Goal: Task Accomplishment & Management: Manage account settings

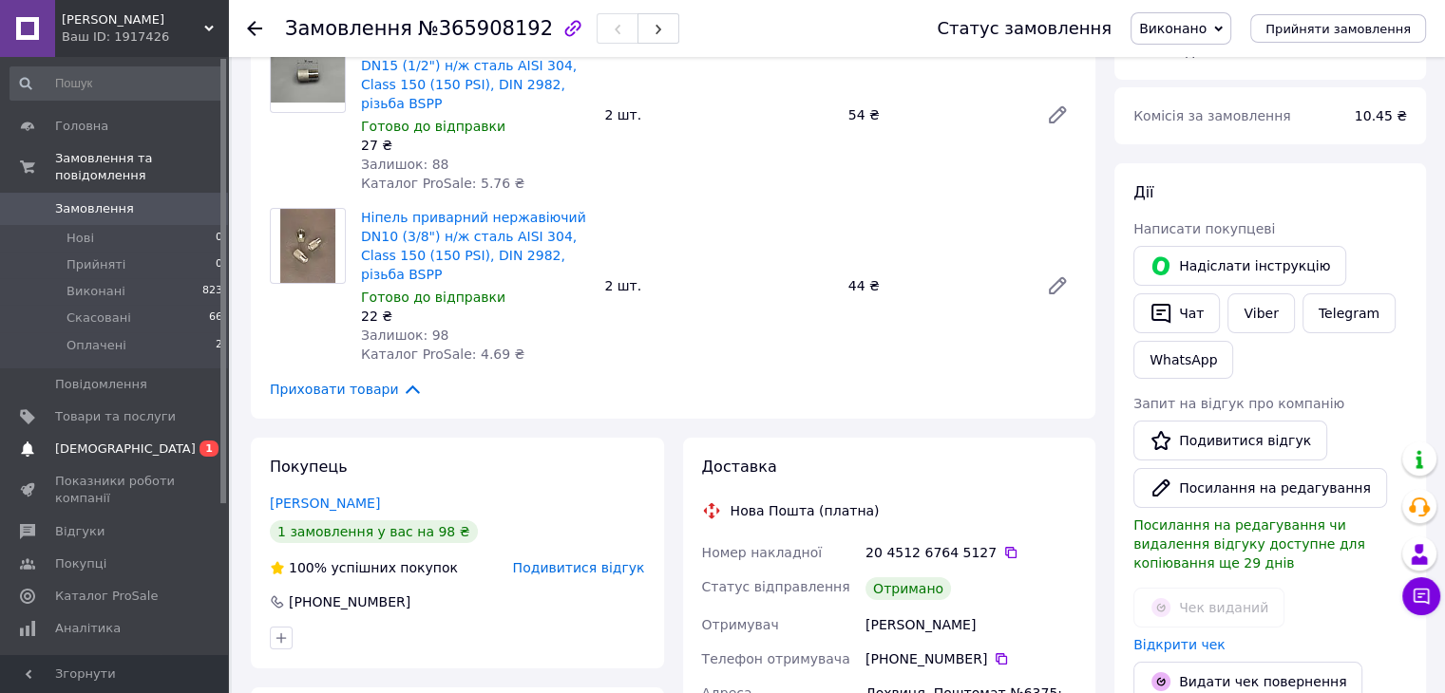
scroll to position [95, 0]
click at [89, 441] on span "[DEMOGRAPHIC_DATA]" at bounding box center [125, 449] width 141 height 17
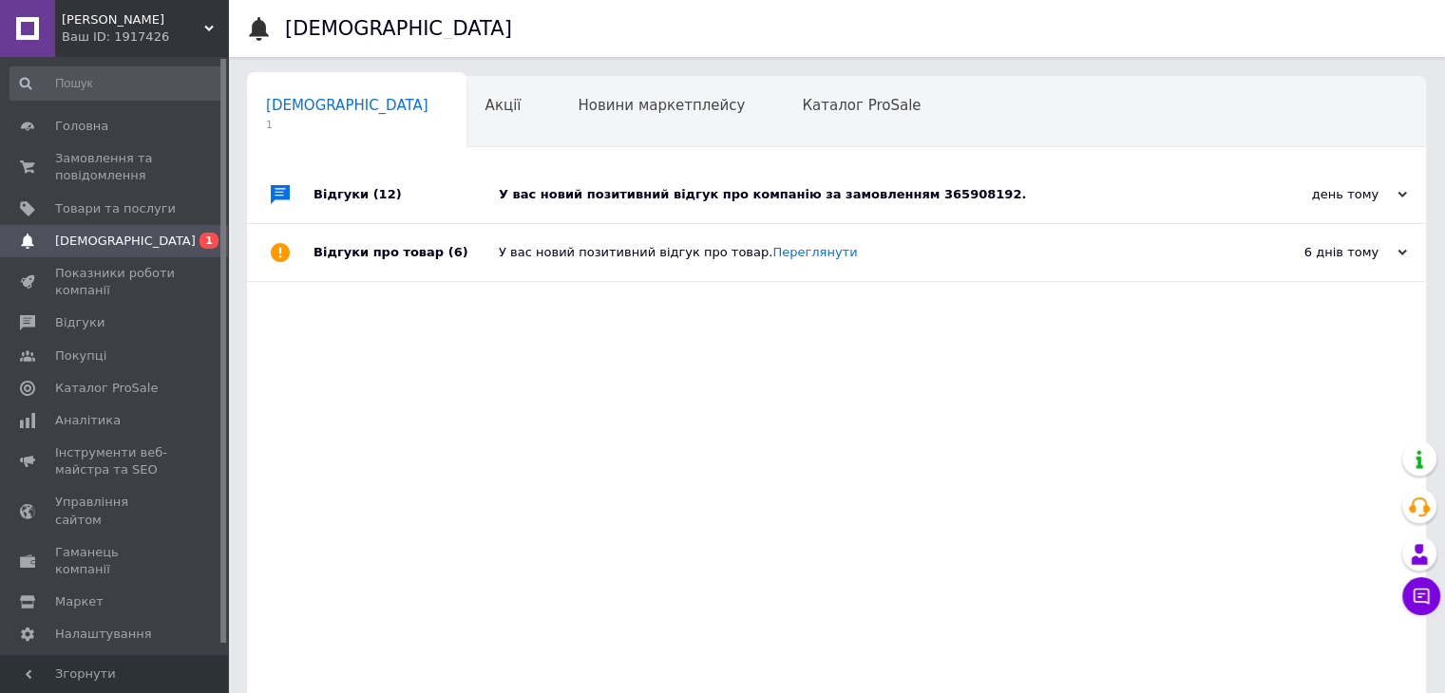
click at [669, 202] on div "У вас новий позитивний відгук про компанію за замовленням 365908192." at bounding box center [858, 194] width 718 height 17
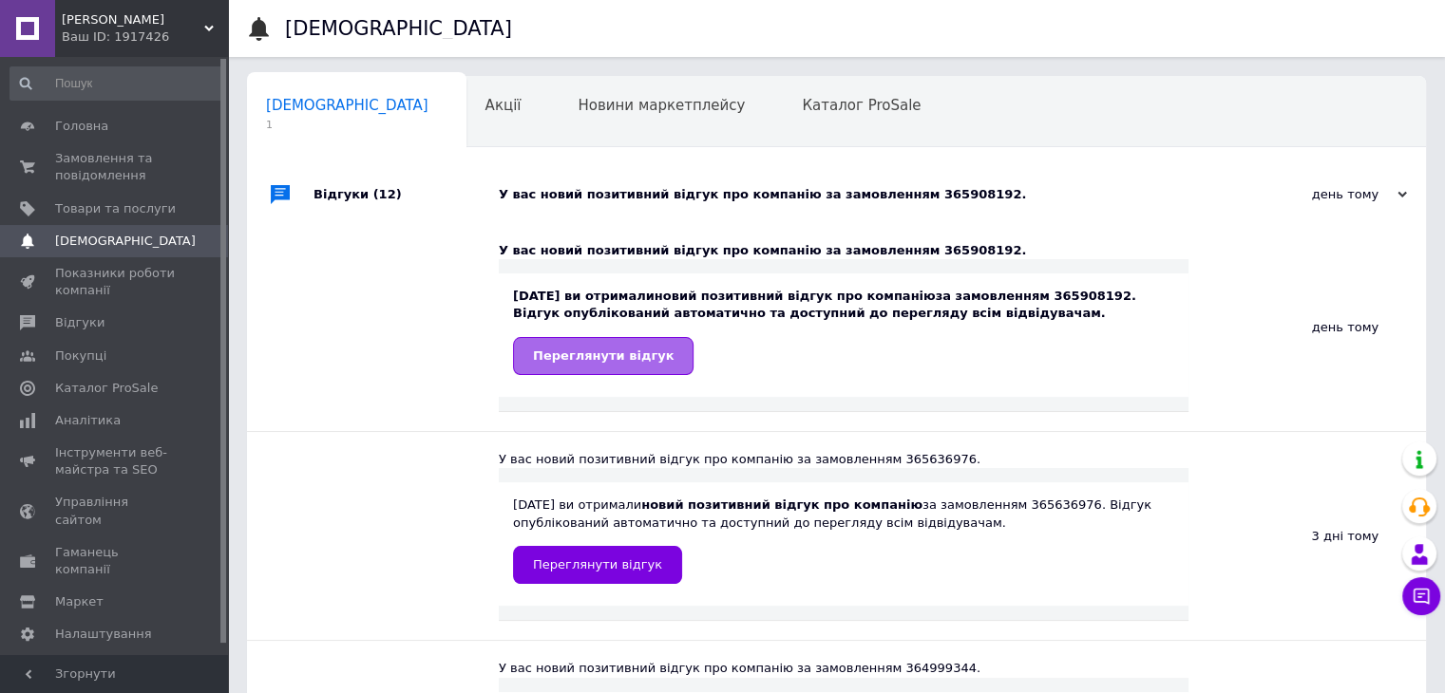
click at [638, 353] on span "Переглянути відгук" at bounding box center [603, 356] width 141 height 14
click at [119, 161] on span "Замовлення та повідомлення" at bounding box center [115, 167] width 121 height 34
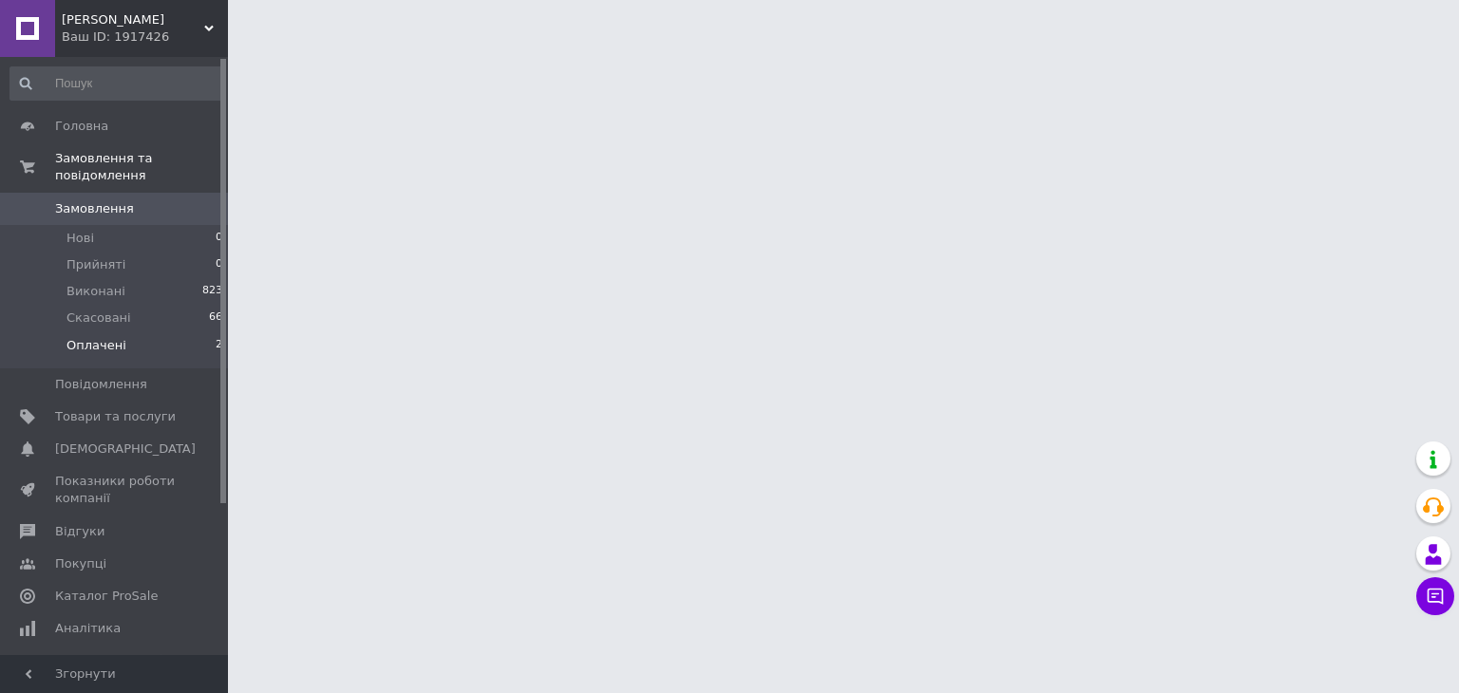
click at [103, 337] on span "Оплачені" at bounding box center [96, 345] width 60 height 17
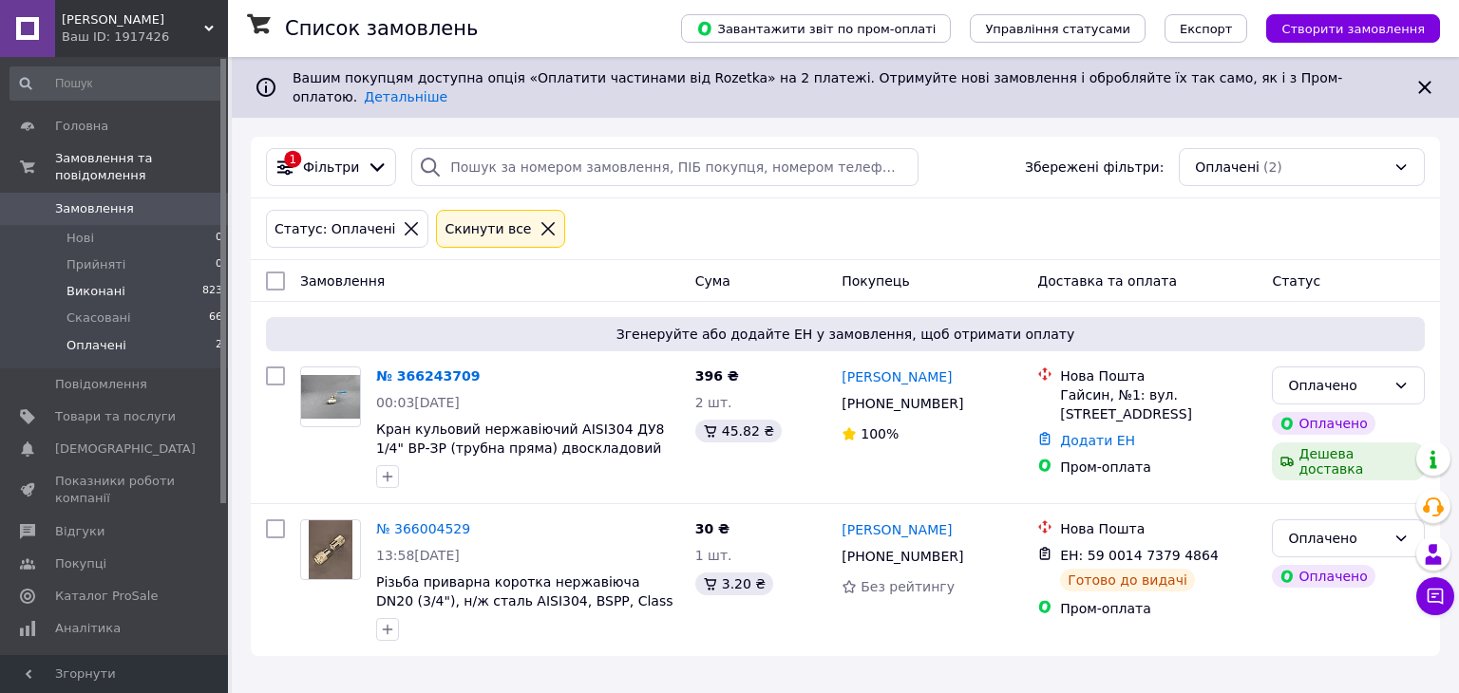
click at [99, 283] on span "Виконані" at bounding box center [95, 291] width 59 height 17
